Goal: Task Accomplishment & Management: Manage account settings

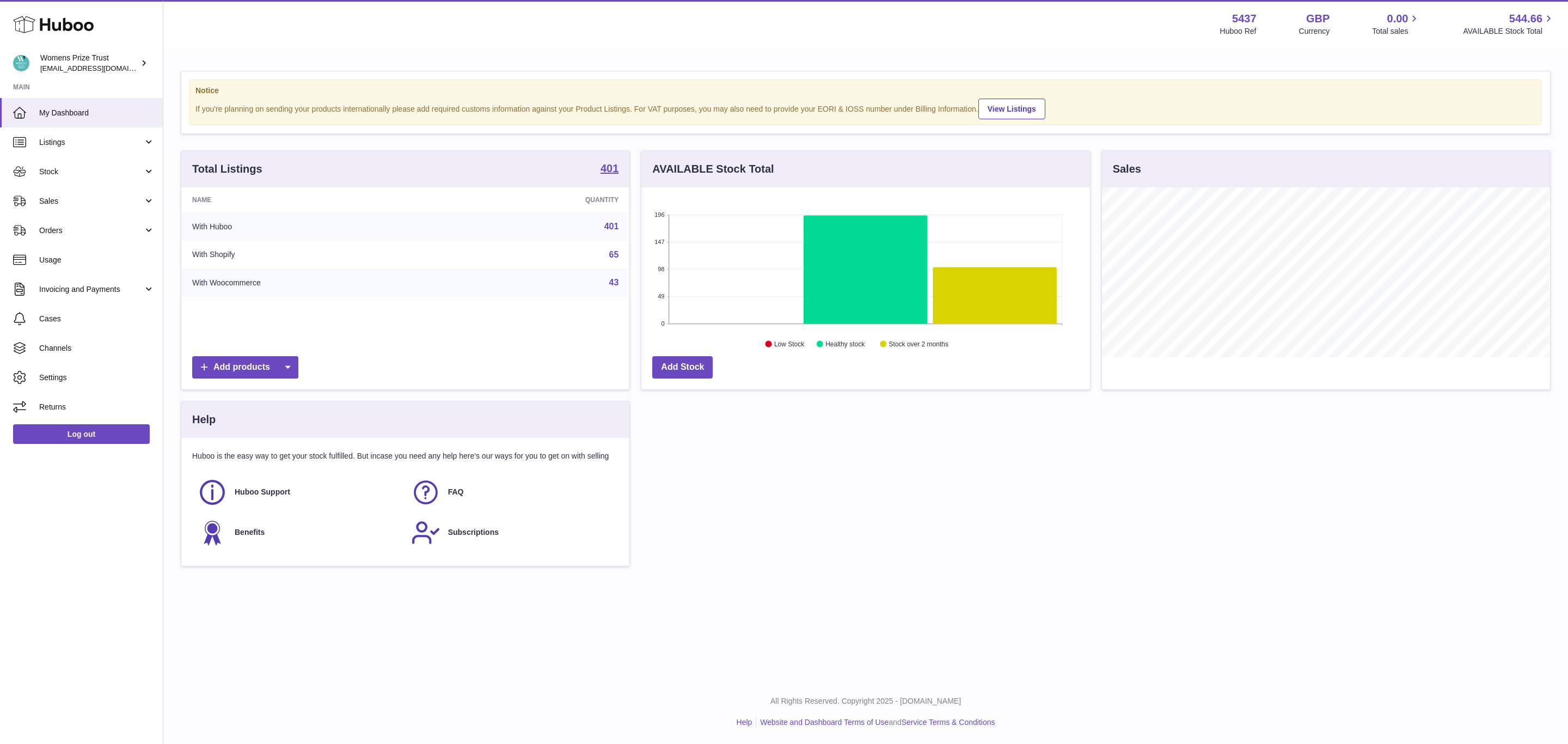
scroll to position [170, 447]
click at [62, 142] on span "Listings" at bounding box center [90, 142] width 104 height 10
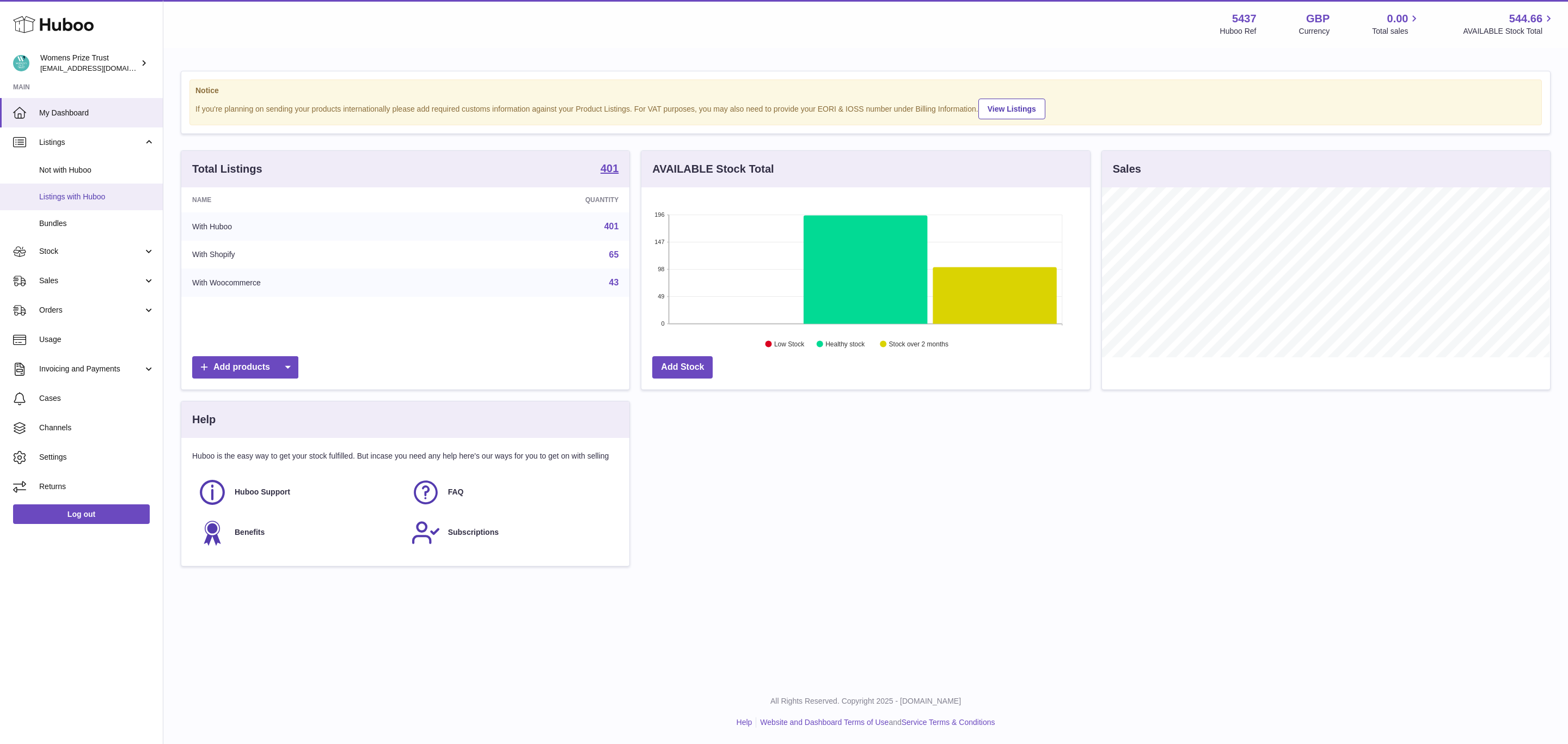
click at [105, 189] on link "Listings with Huboo" at bounding box center [81, 197] width 163 height 27
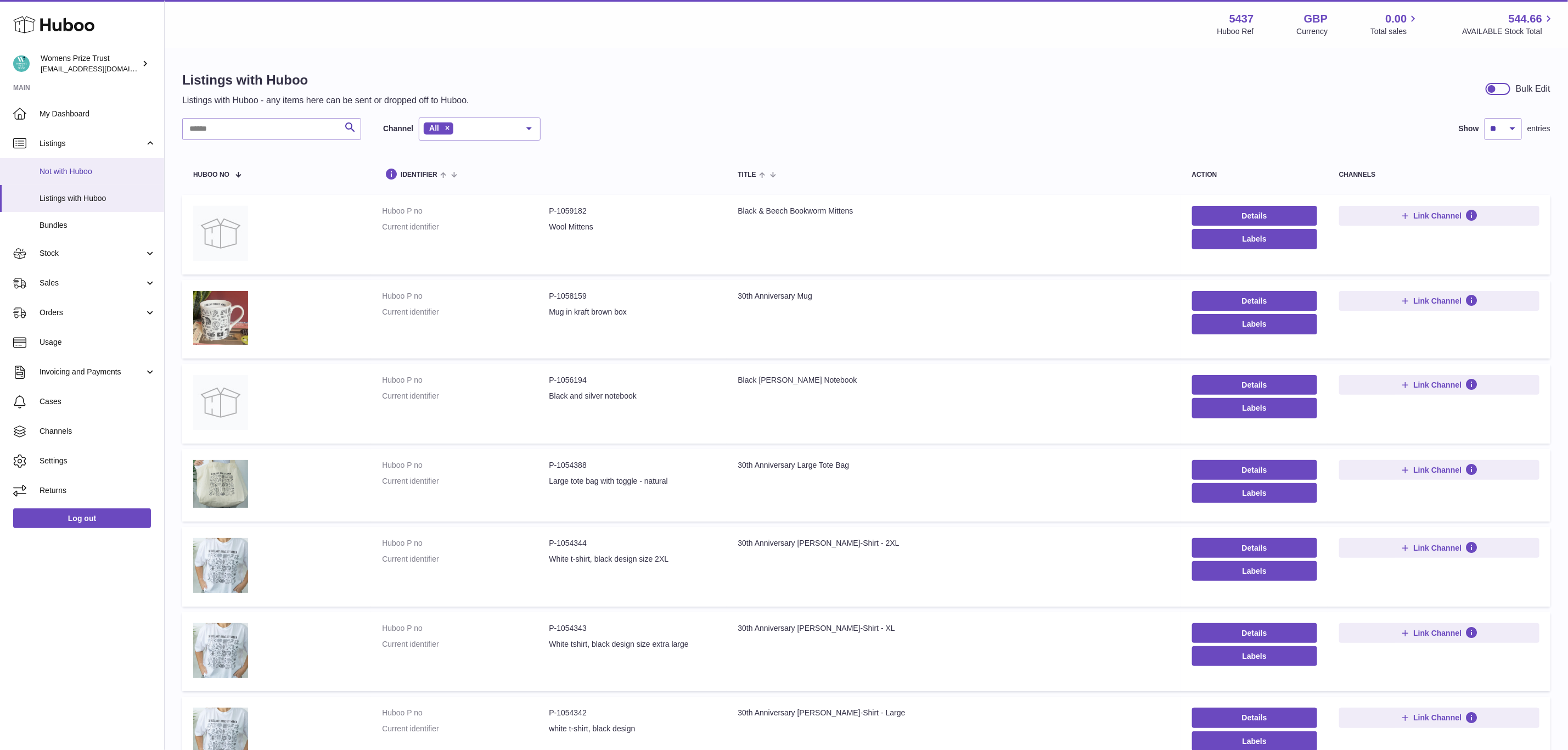
click at [104, 169] on span "Not with Huboo" at bounding box center [98, 171] width 117 height 10
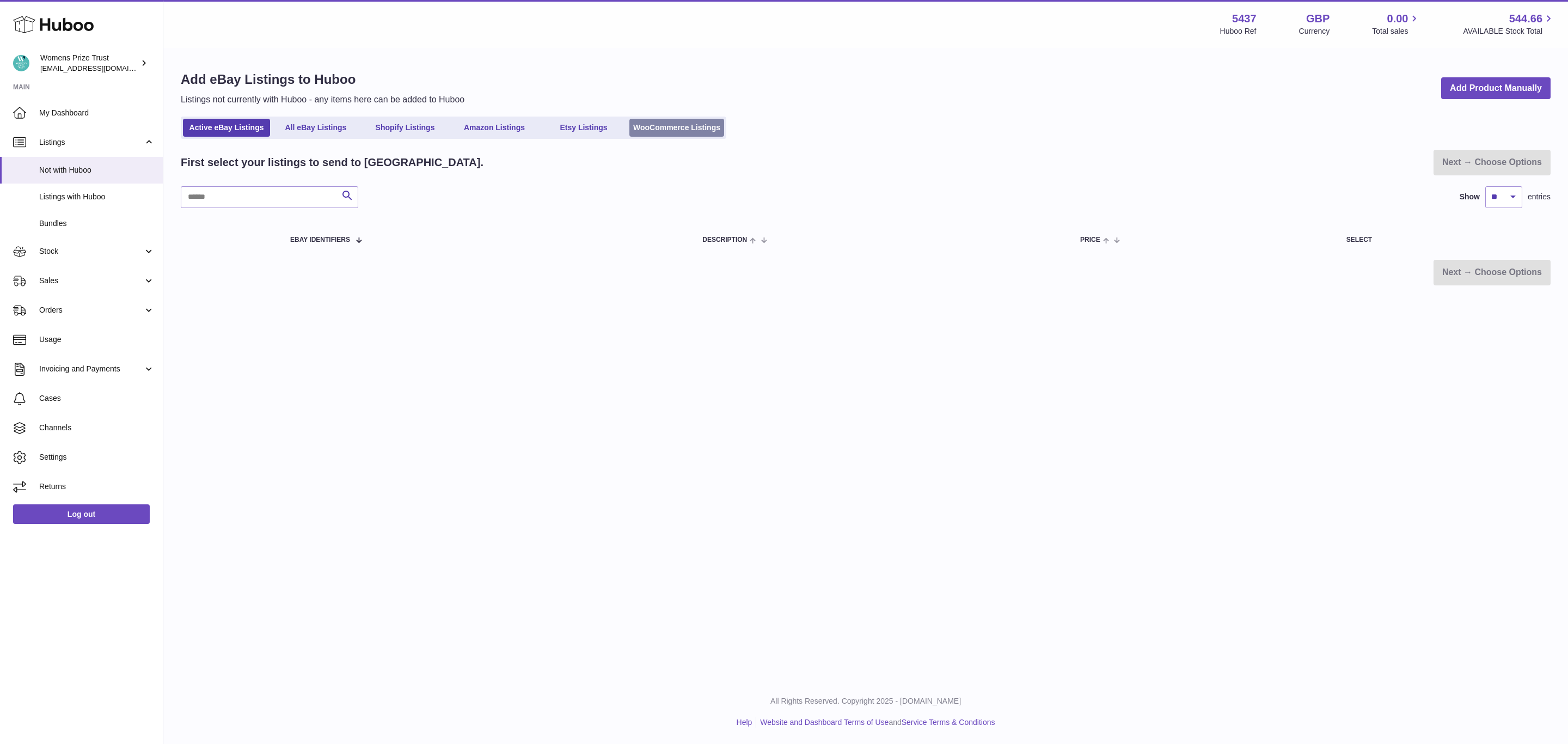
click at [660, 128] on link "WooCommerce Listings" at bounding box center [677, 128] width 94 height 18
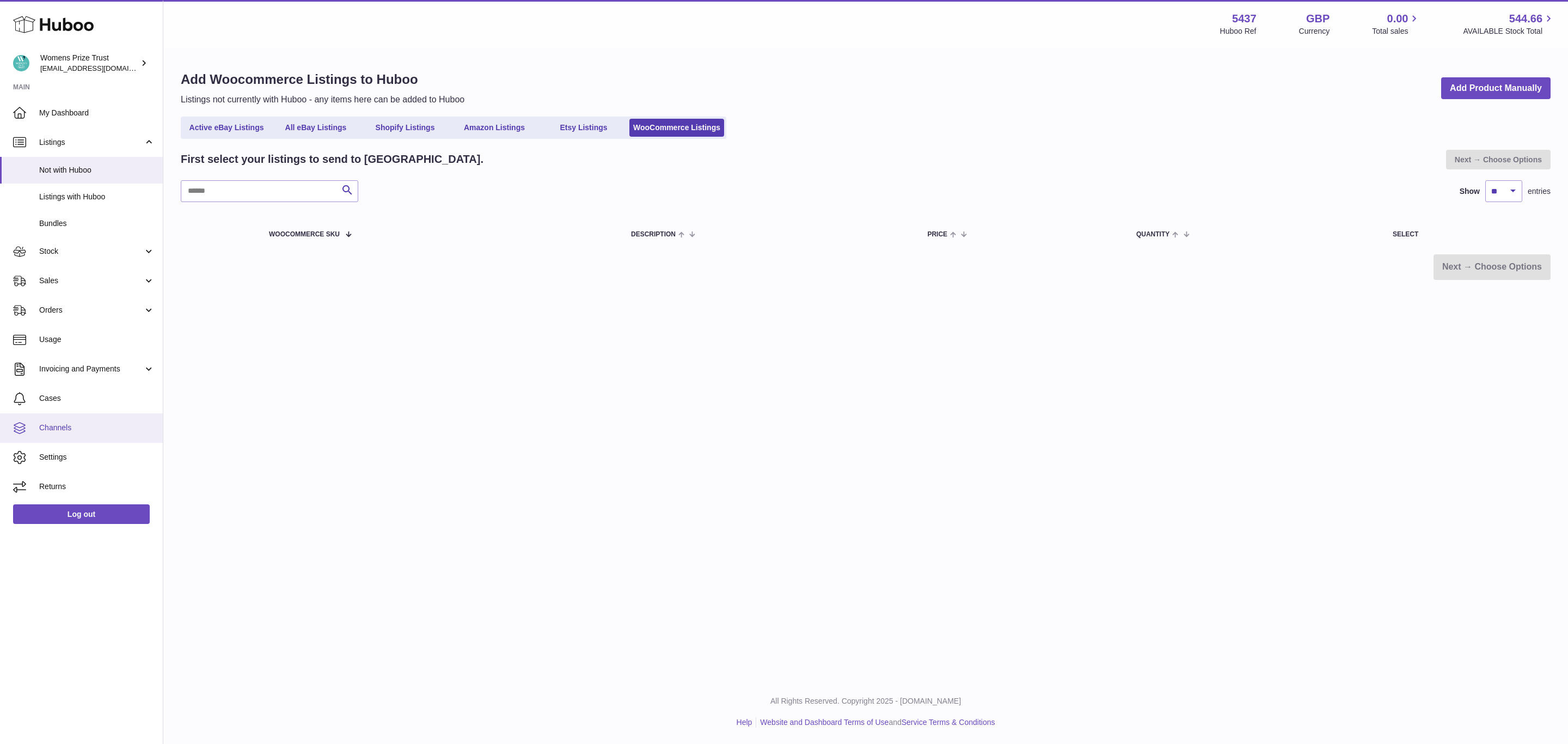
click at [114, 425] on span "Channels" at bounding box center [97, 428] width 116 height 10
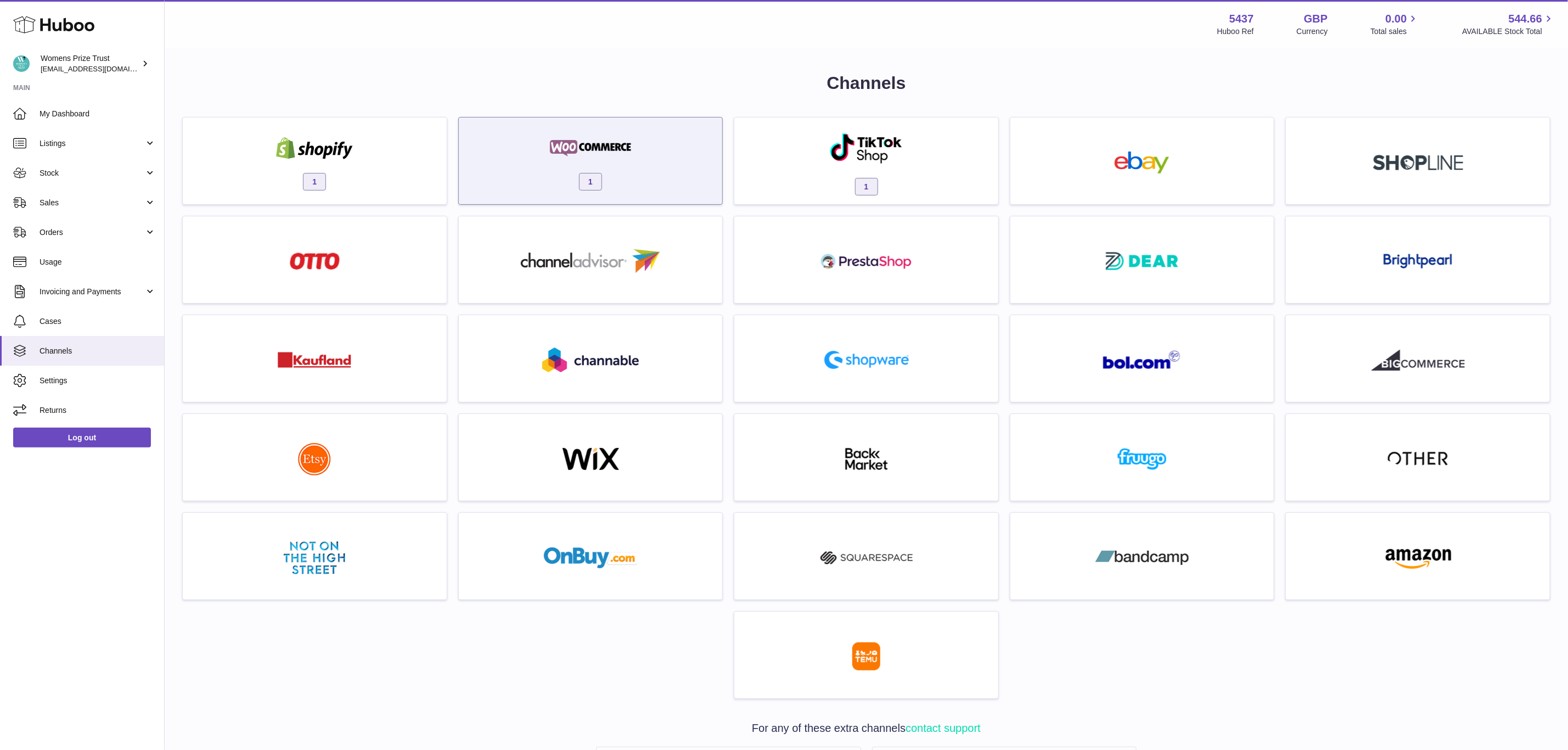
click at [567, 162] on div at bounding box center [590, 150] width 94 height 25
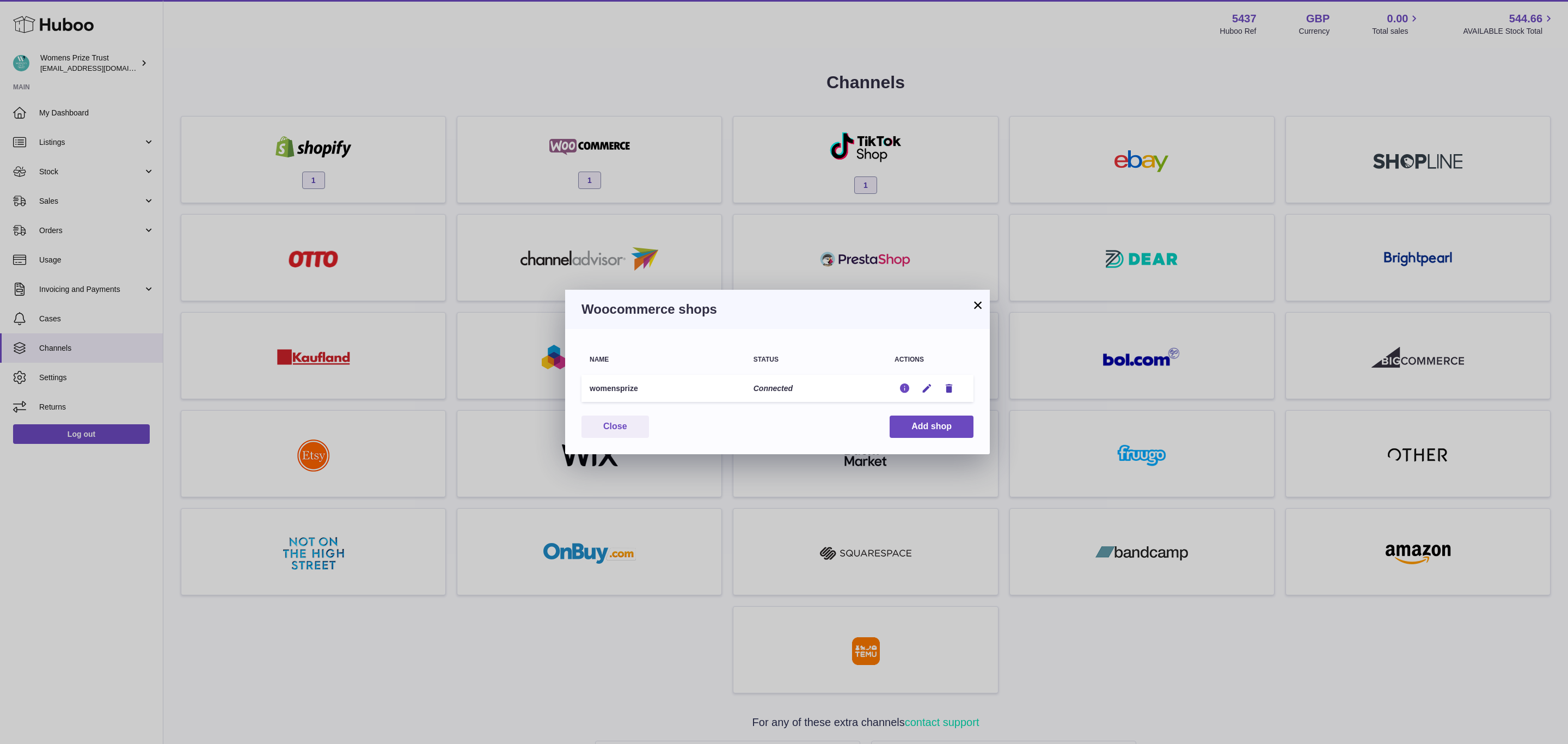
click at [900, 384] on icon "button" at bounding box center [904, 389] width 11 height 11
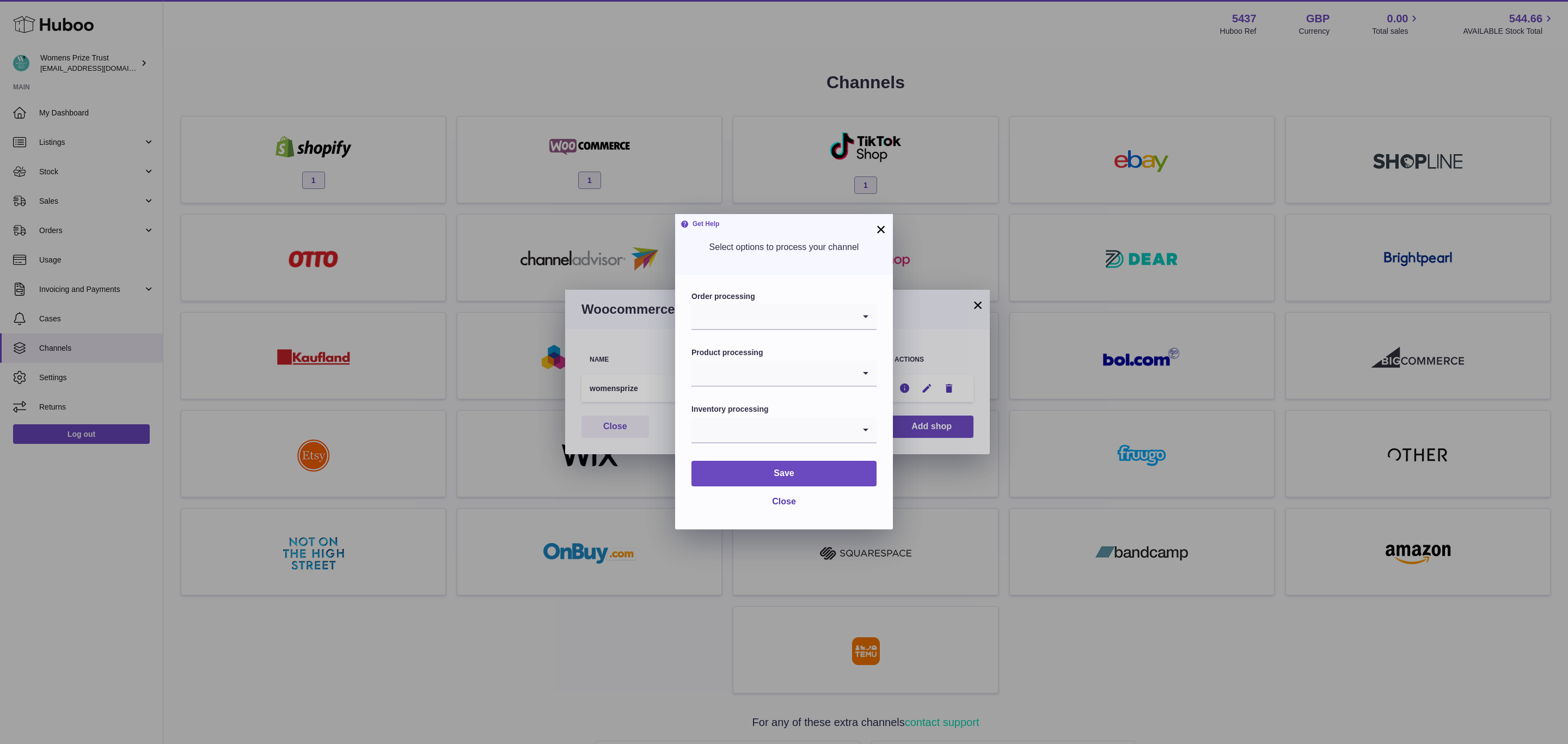
click at [853, 320] on div "Loading..." at bounding box center [784, 316] width 185 height 26
click at [800, 348] on li "Default" at bounding box center [784, 345] width 184 height 21
click at [791, 384] on input "Search for option" at bounding box center [773, 373] width 163 height 25
click at [763, 420] on li "Enabled" at bounding box center [784, 424] width 184 height 21
click at [782, 433] on input "Search for option" at bounding box center [773, 430] width 163 height 25
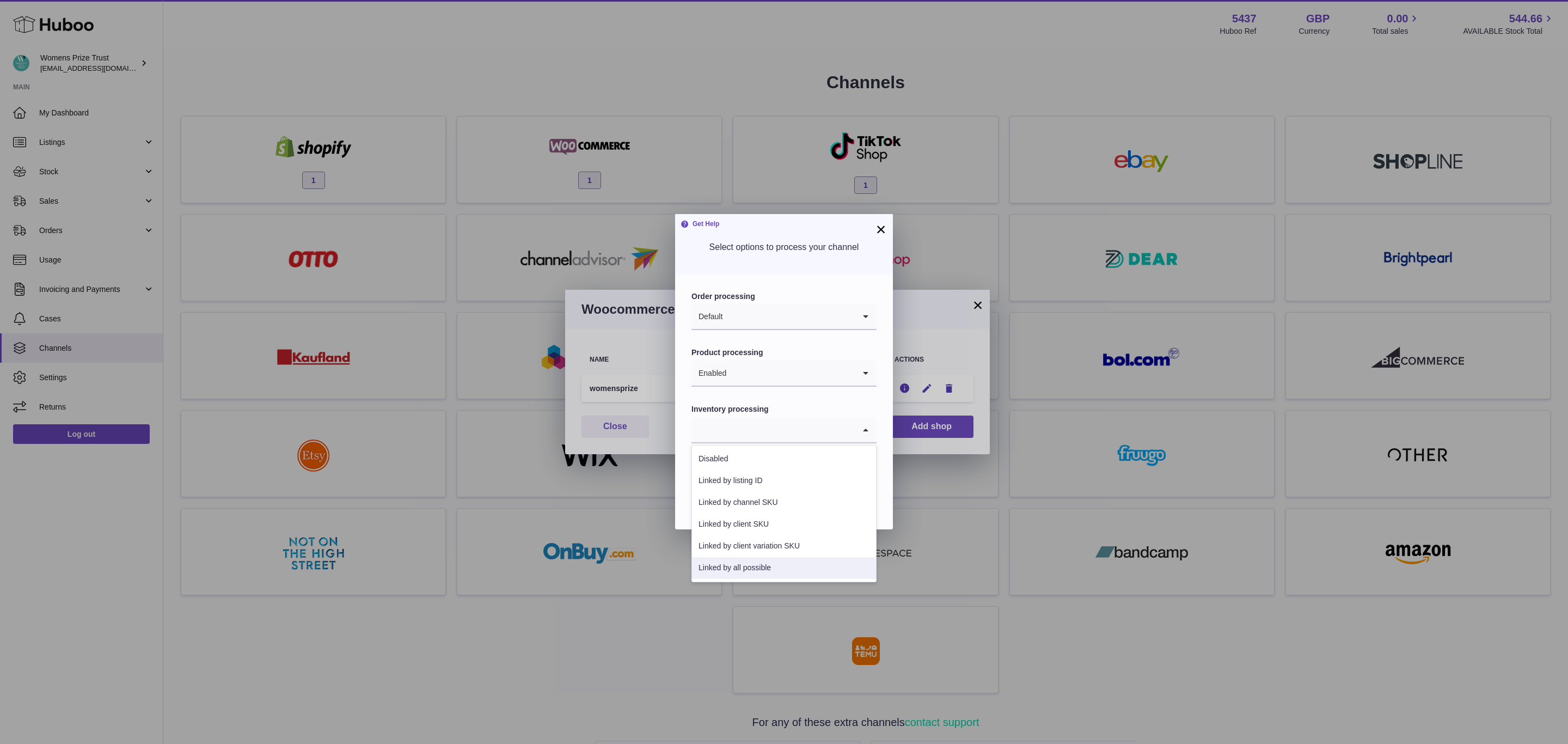
click at [796, 564] on li "Linked by all possible" at bounding box center [784, 567] width 184 height 21
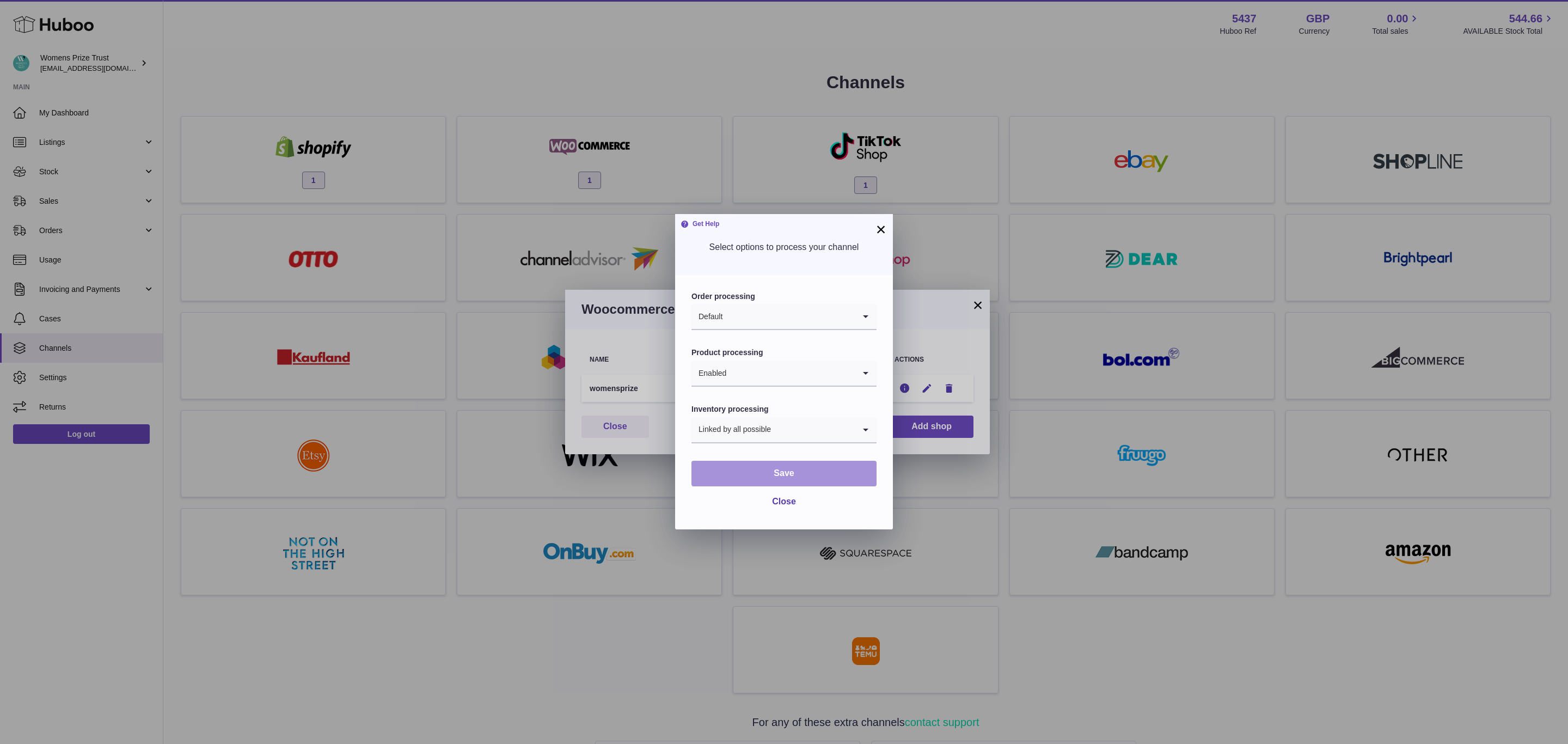
click at [822, 466] on button "Save" at bounding box center [784, 474] width 185 height 25
